Goal: Use online tool/utility: Utilize a website feature to perform a specific function

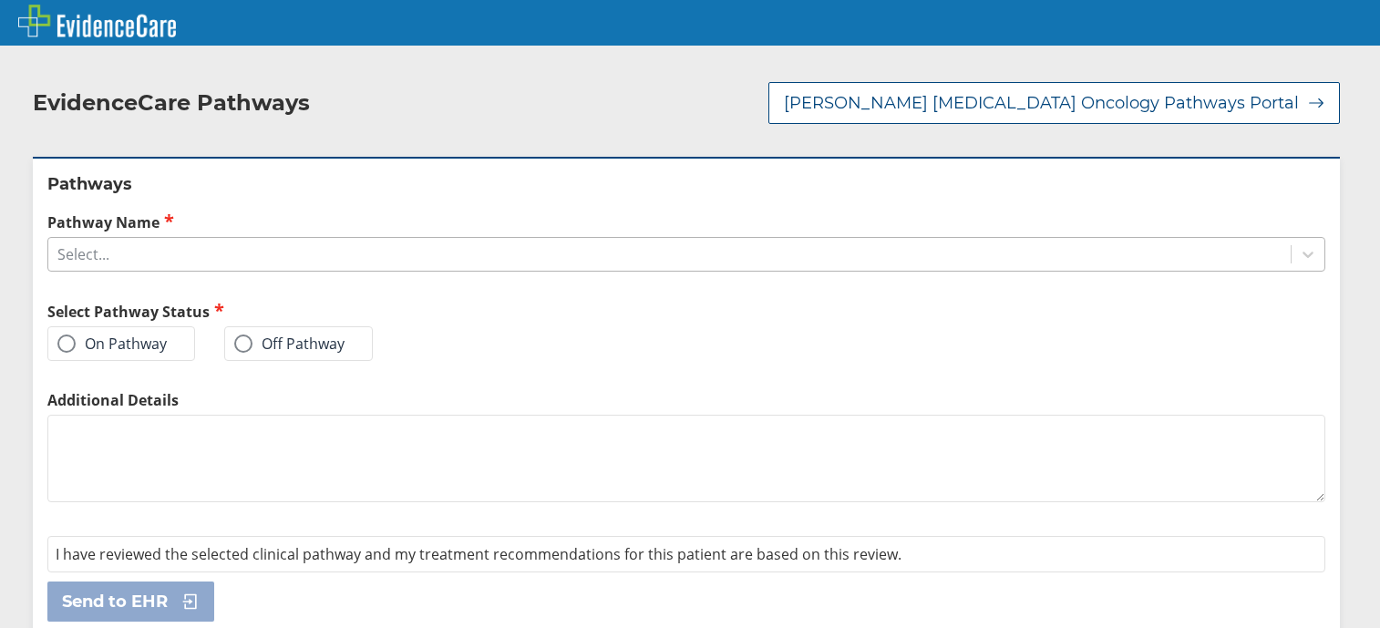
click at [339, 244] on div "Select..." at bounding box center [669, 254] width 1242 height 31
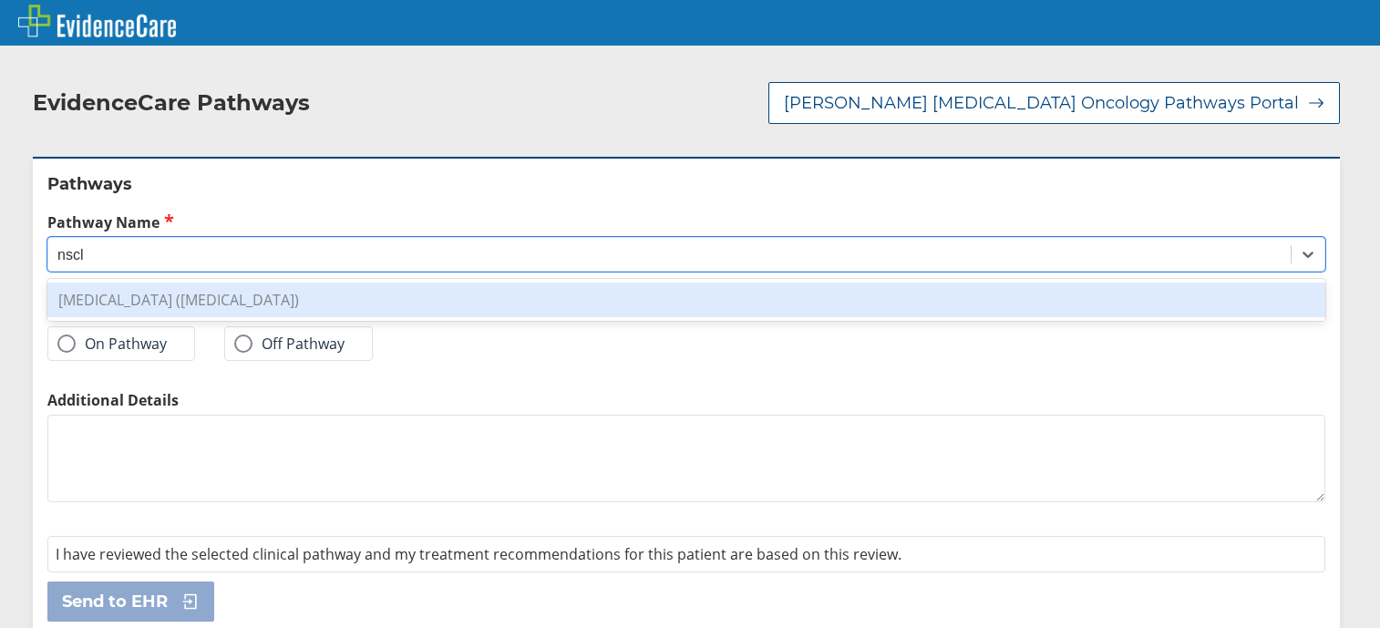
click at [663, 282] on div "[MEDICAL_DATA] ([MEDICAL_DATA])" at bounding box center [685, 299] width 1277 height 35
type input "nscl"
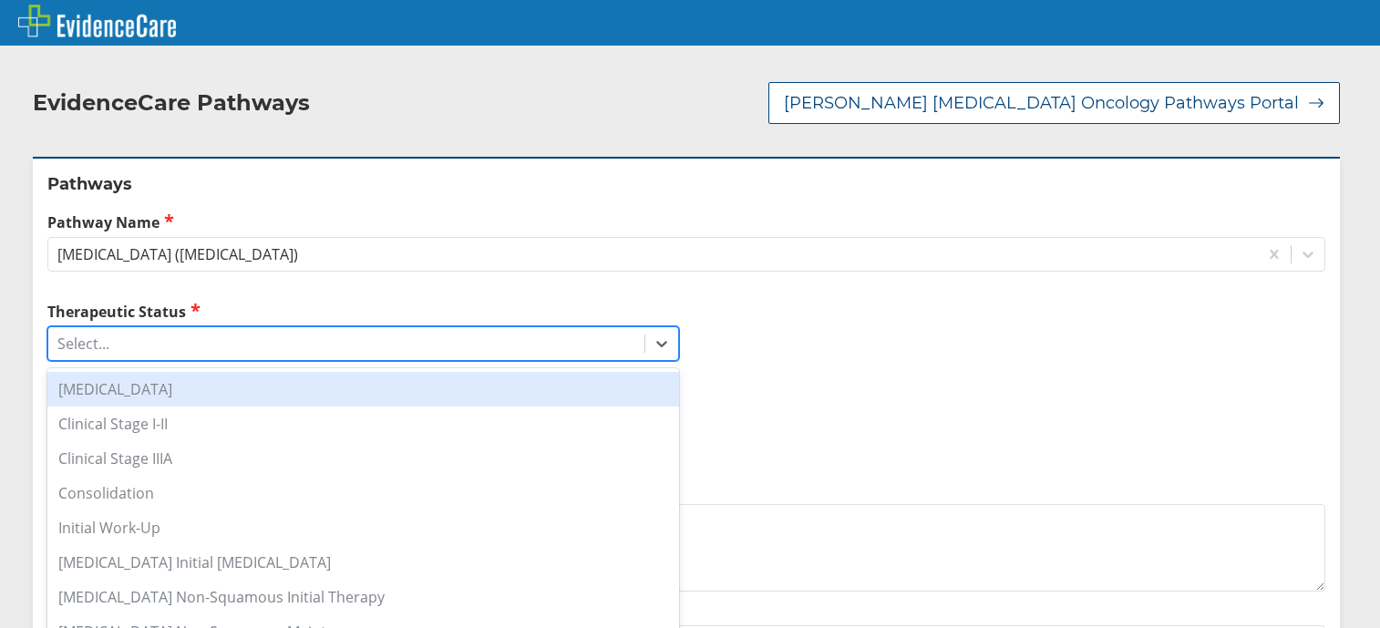
click at [172, 329] on div "Select..." at bounding box center [346, 343] width 596 height 31
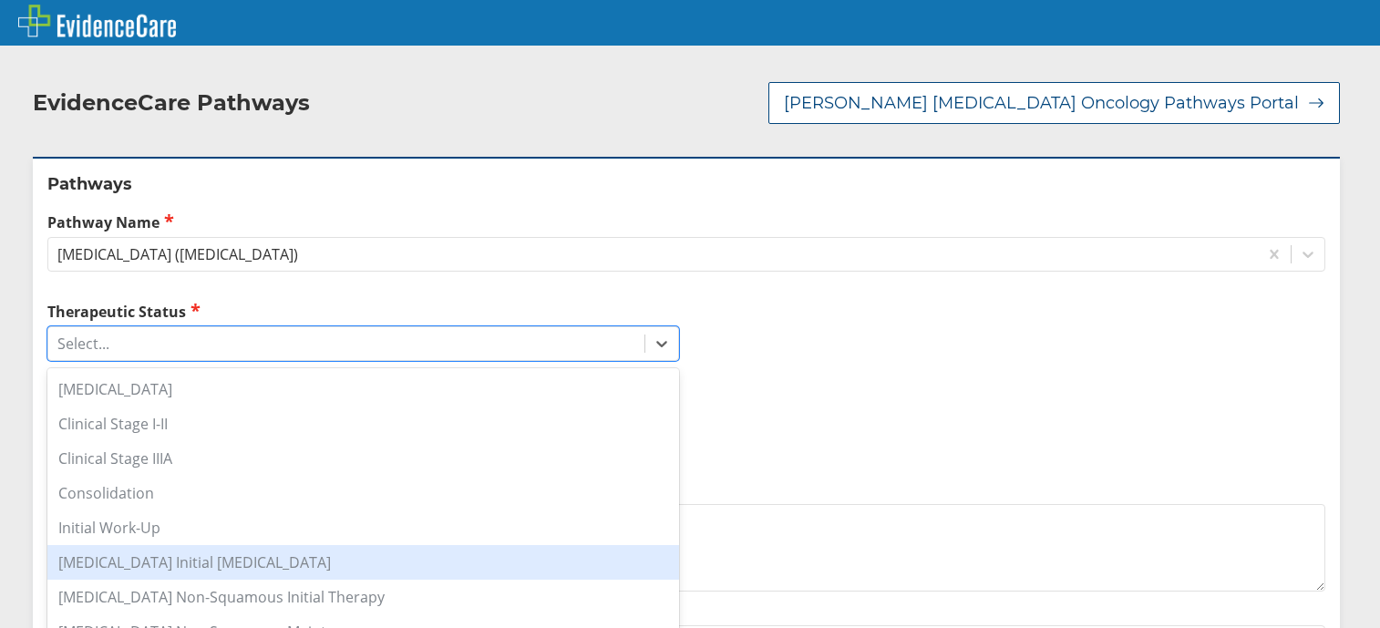
click at [162, 548] on div "[MEDICAL_DATA] Initial [MEDICAL_DATA]" at bounding box center [362, 562] width 631 height 35
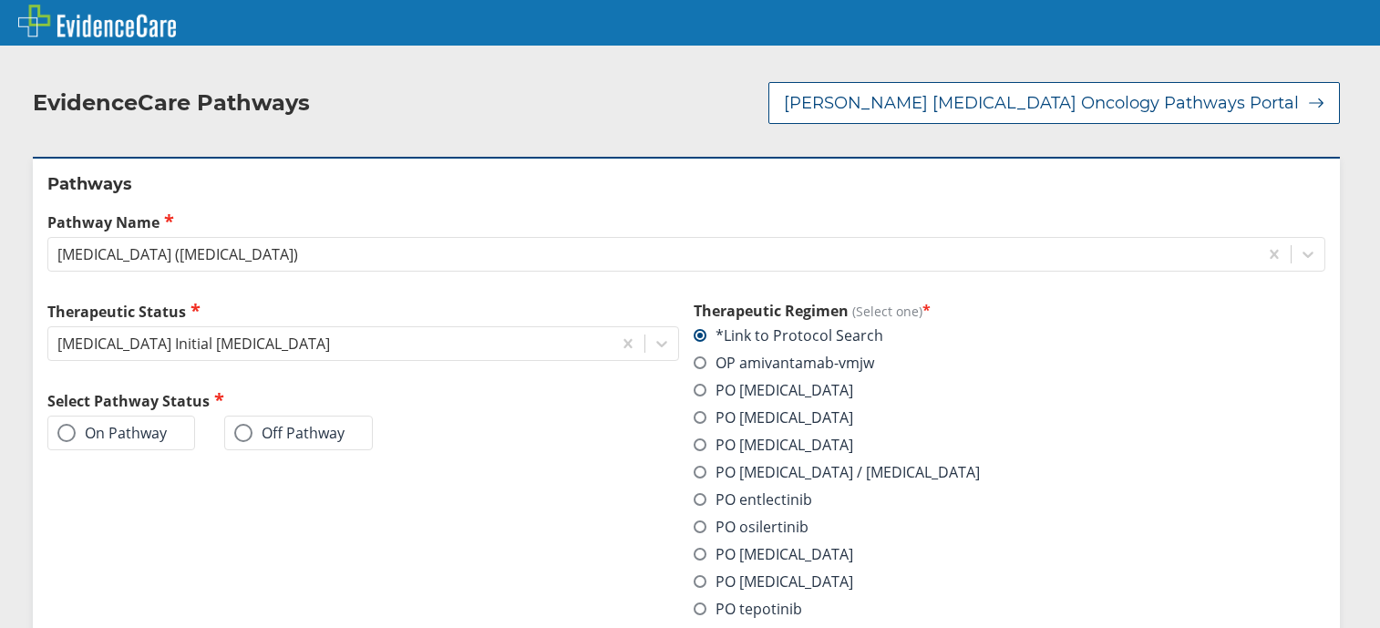
click at [122, 424] on label "On Pathway" at bounding box center [111, 433] width 109 height 18
click at [0, 0] on input "On Pathway" at bounding box center [0, 0] width 0 height 0
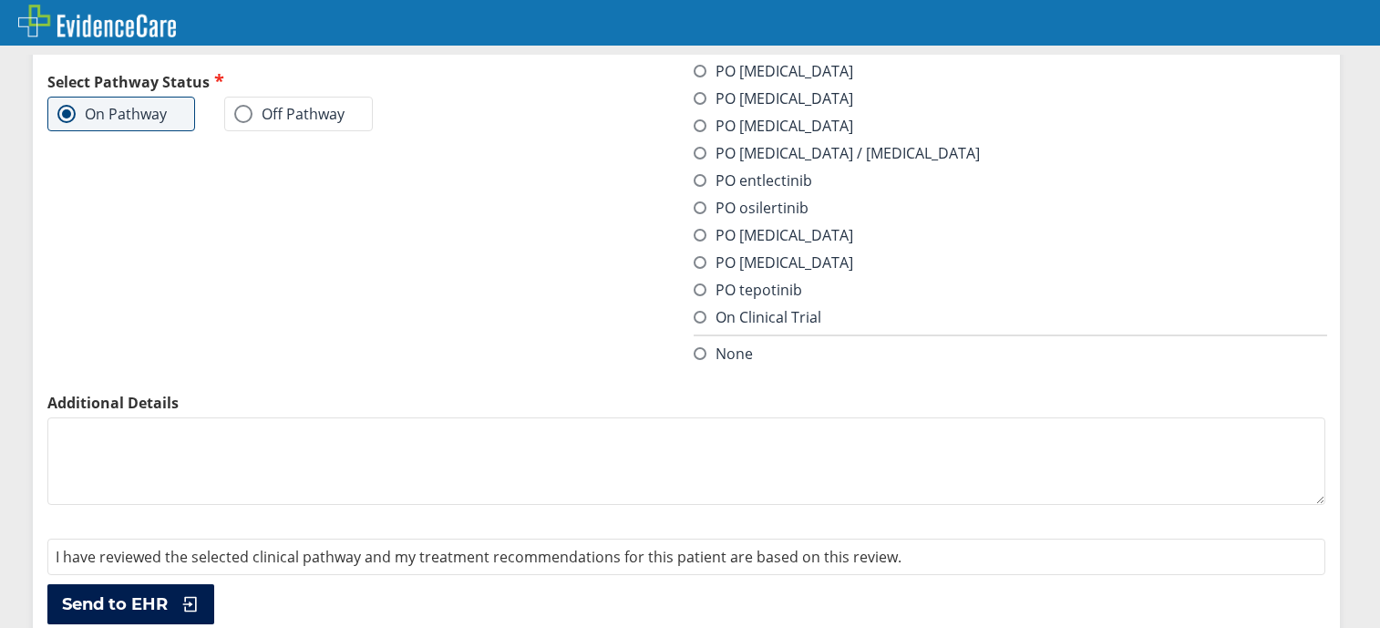
click at [147, 593] on span "Send to EHR" at bounding box center [115, 604] width 106 height 22
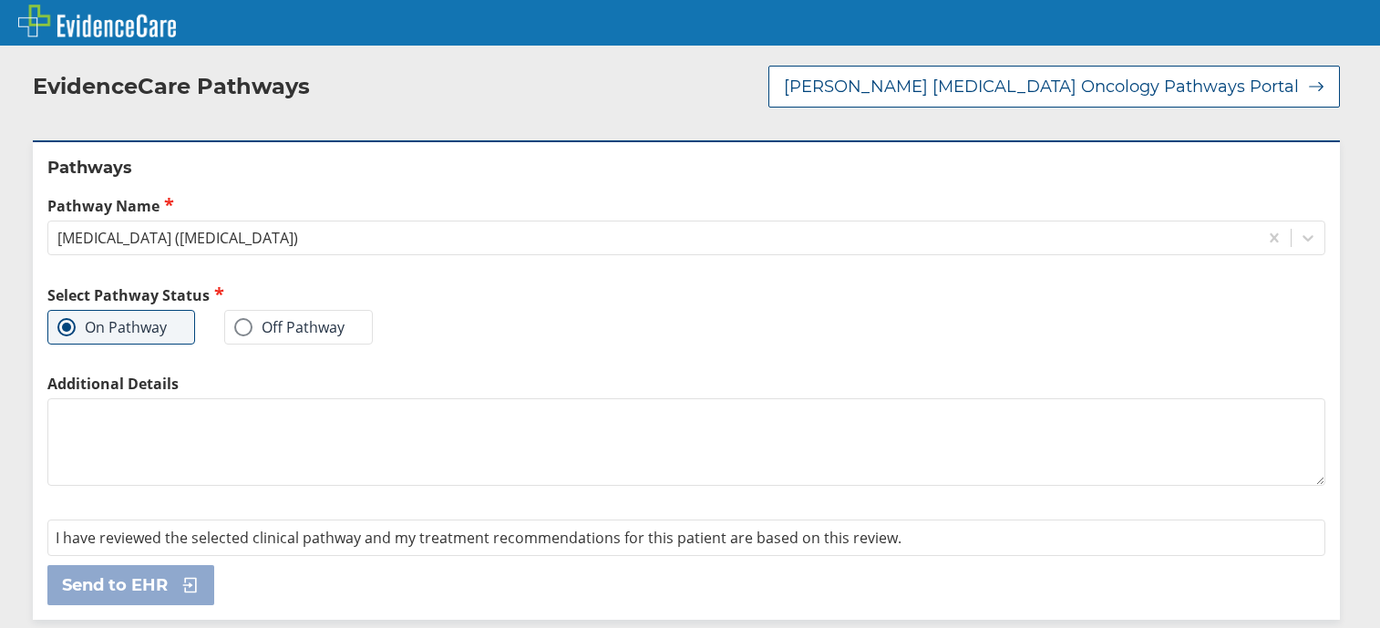
scroll to position [0, 0]
